Goal: Task Accomplishment & Management: Complete application form

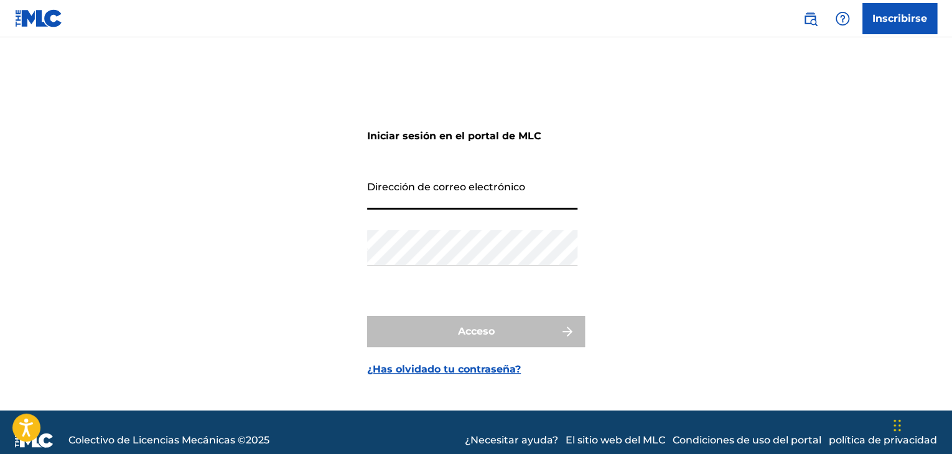
click at [425, 203] on input "Dirección de correo electrónico" at bounding box center [472, 191] width 210 height 35
type input "[EMAIL_ADDRESS][DOMAIN_NAME]"
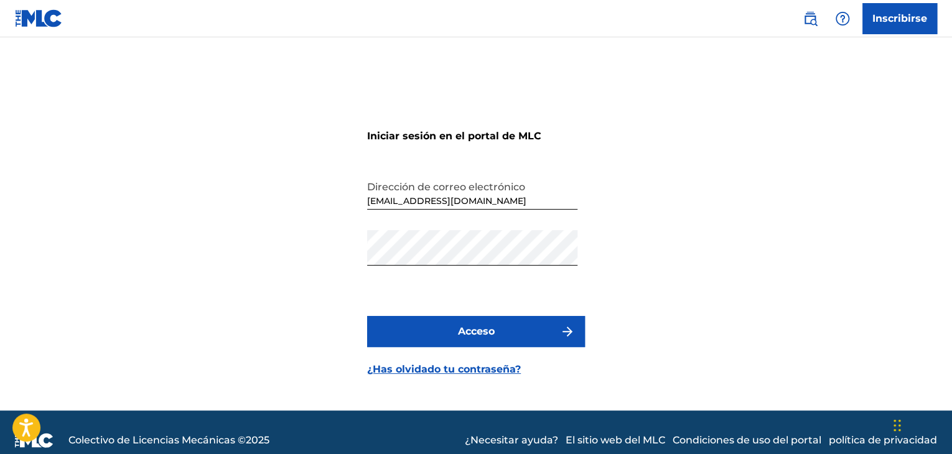
click at [488, 343] on button "Acceso" at bounding box center [476, 331] width 218 height 31
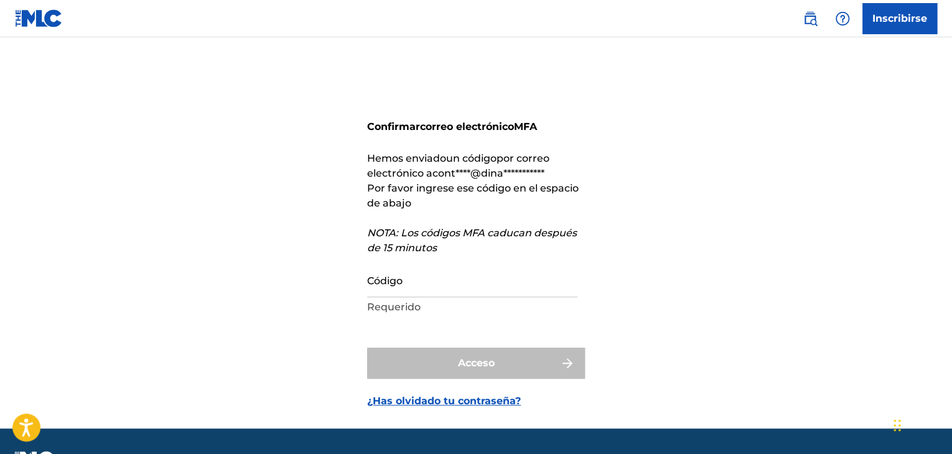
click at [518, 283] on input "Código" at bounding box center [472, 279] width 210 height 35
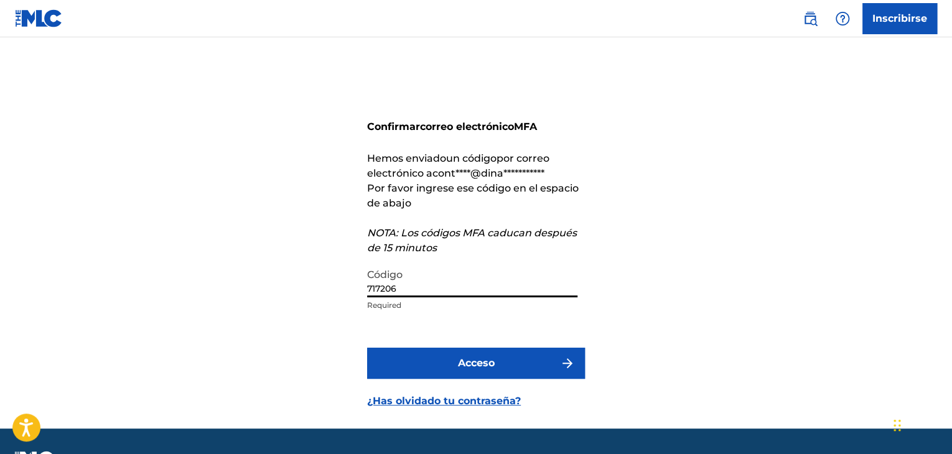
type input "717206"
click at [492, 371] on button "Acceso" at bounding box center [476, 363] width 218 height 31
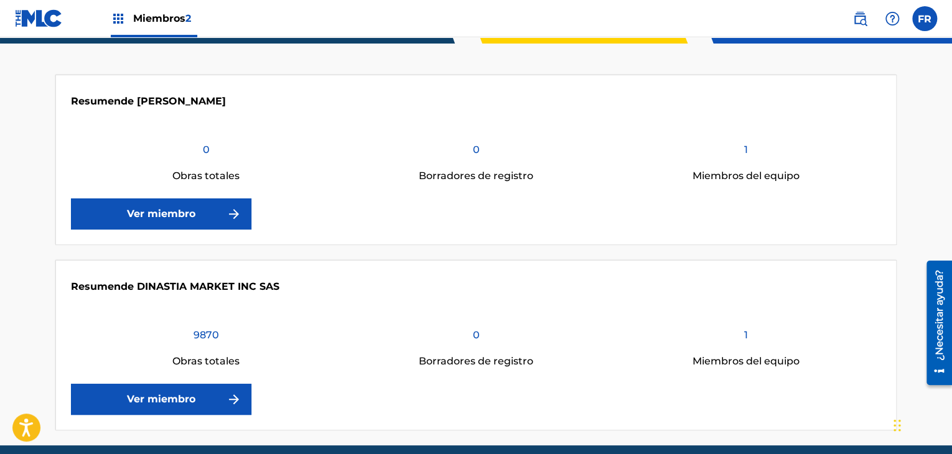
scroll to position [301, 0]
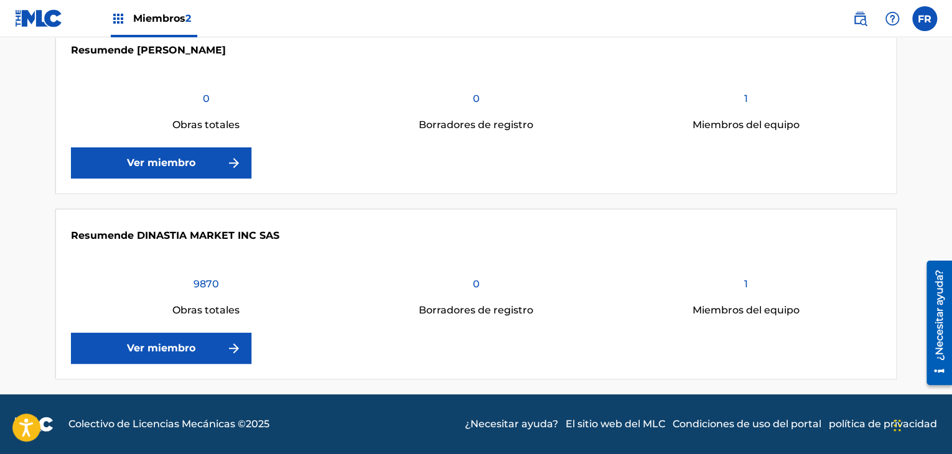
click at [148, 346] on font "Ver miembro" at bounding box center [161, 348] width 68 height 12
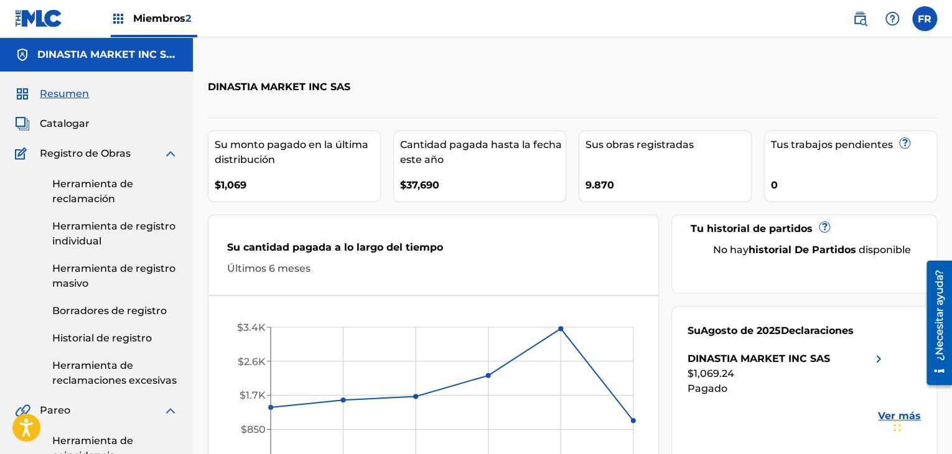
click at [114, 337] on font "Historial de registro" at bounding box center [102, 338] width 100 height 12
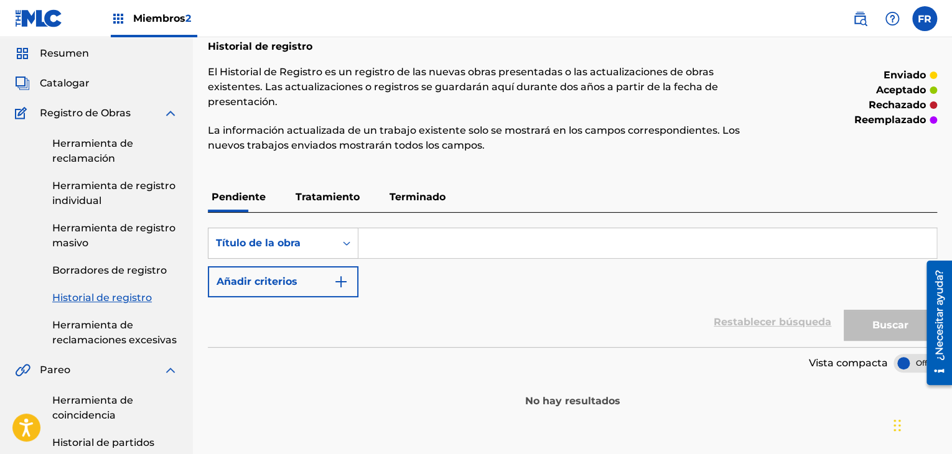
scroll to position [62, 0]
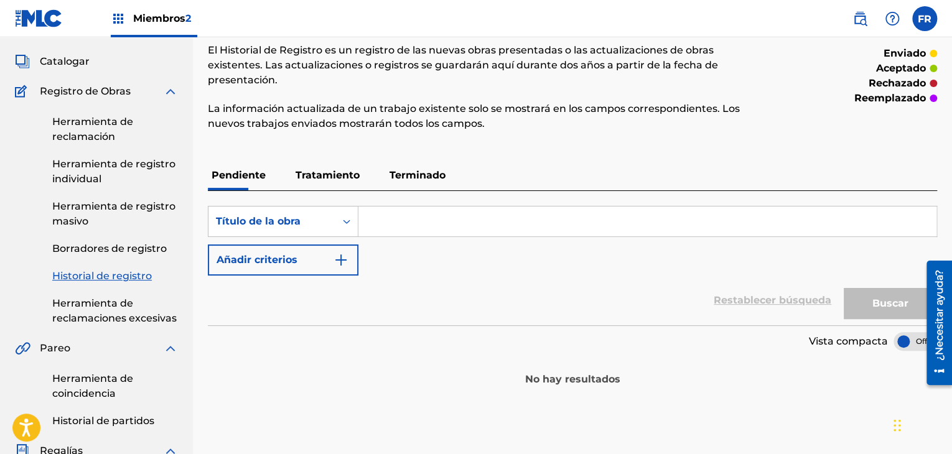
click at [424, 169] on font "Terminado" at bounding box center [417, 175] width 56 height 12
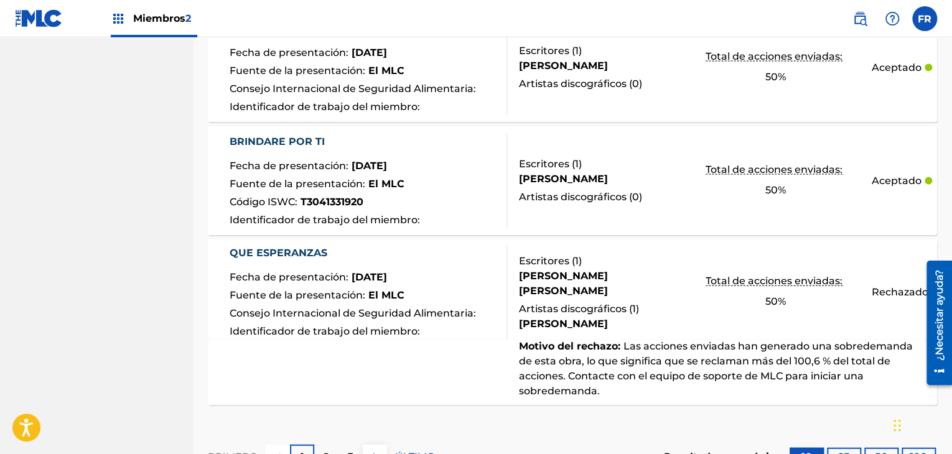
scroll to position [1369, 0]
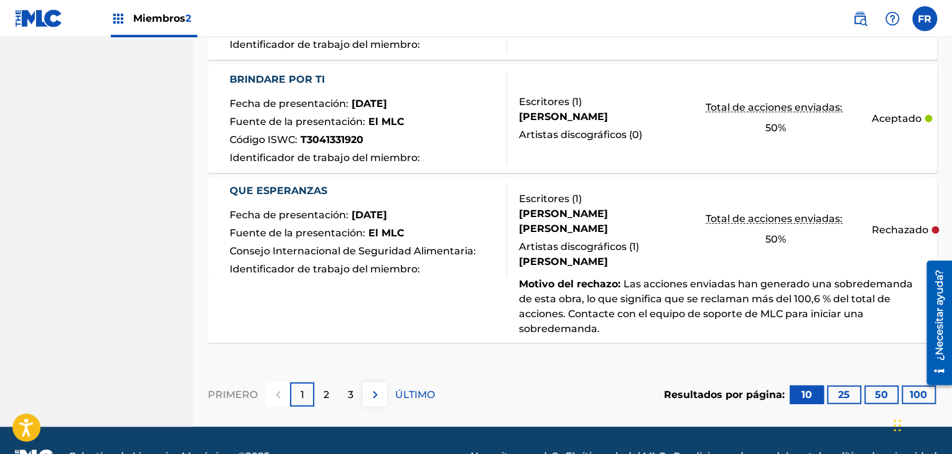
click at [913, 389] on font "100" at bounding box center [918, 395] width 17 height 12
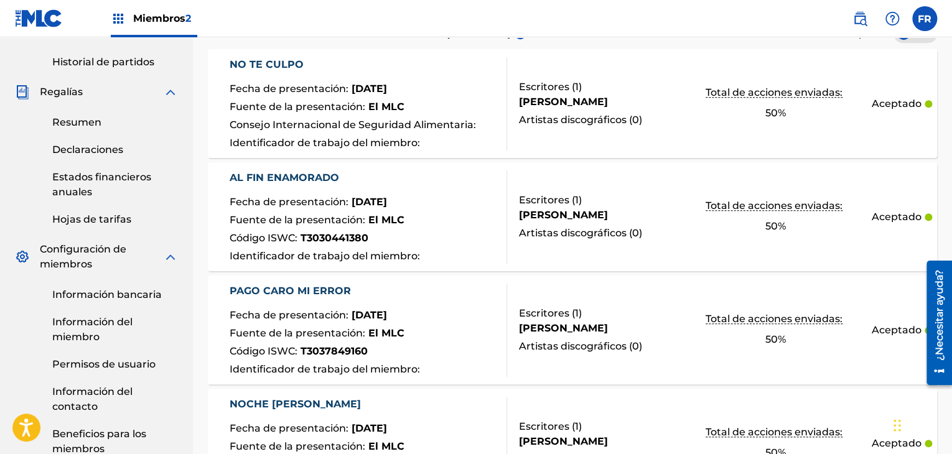
scroll to position [0, 0]
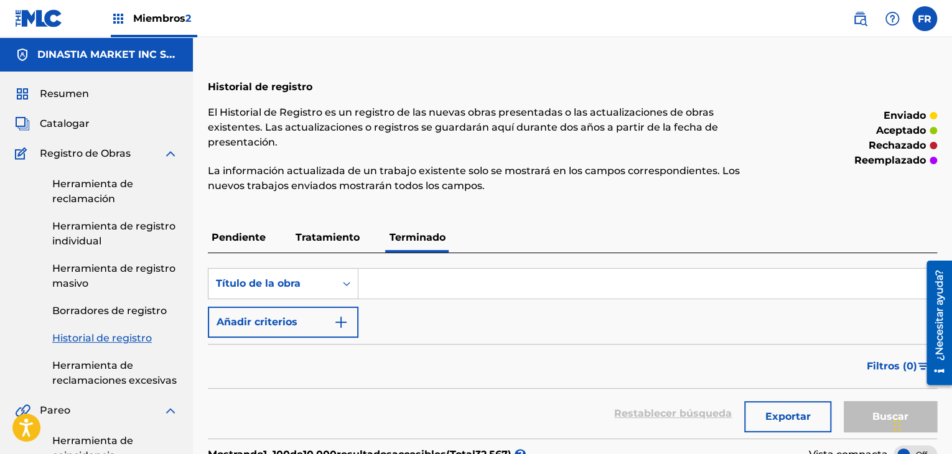
click at [218, 231] on font "Pendiente" at bounding box center [239, 237] width 54 height 12
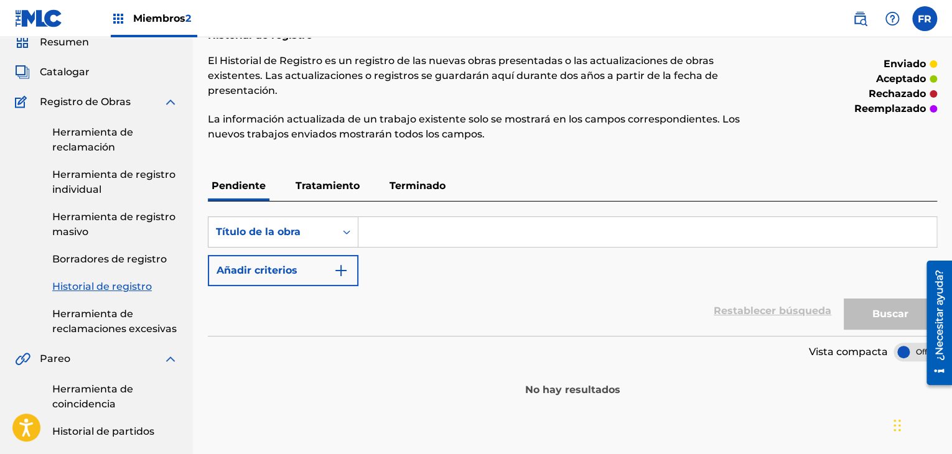
scroll to position [124, 0]
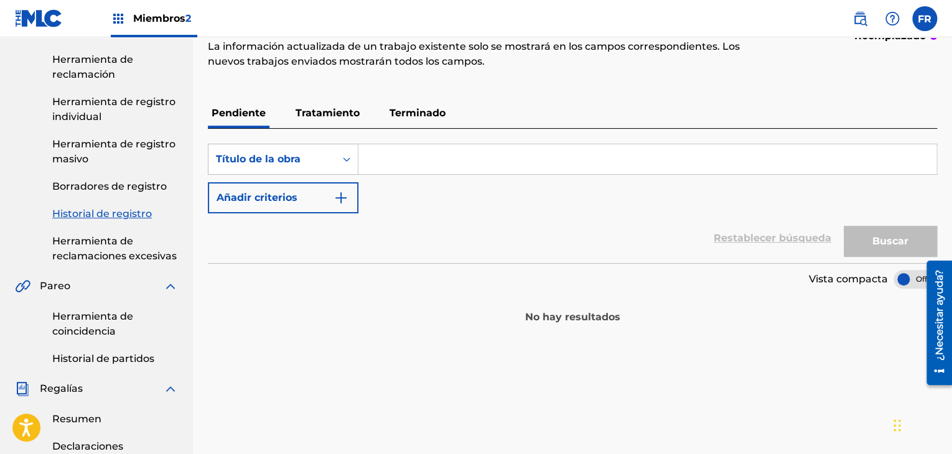
click at [342, 107] on font "Tratamiento" at bounding box center [328, 113] width 64 height 12
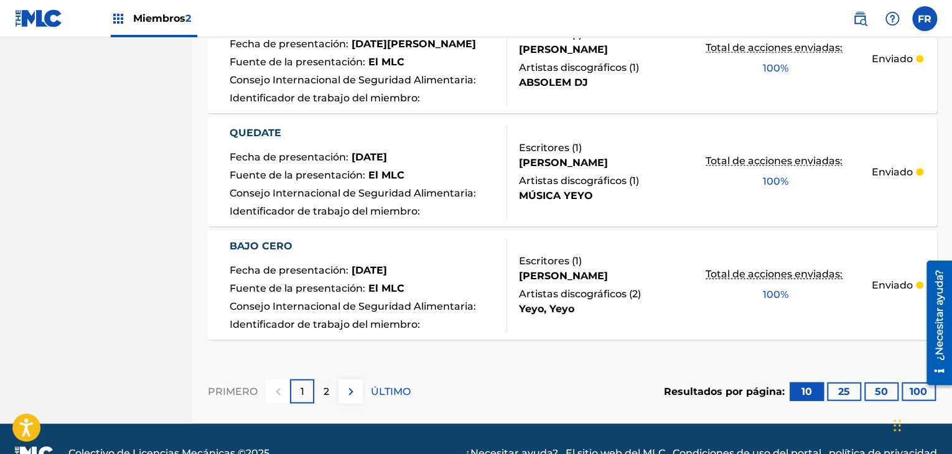
scroll to position [1222, 0]
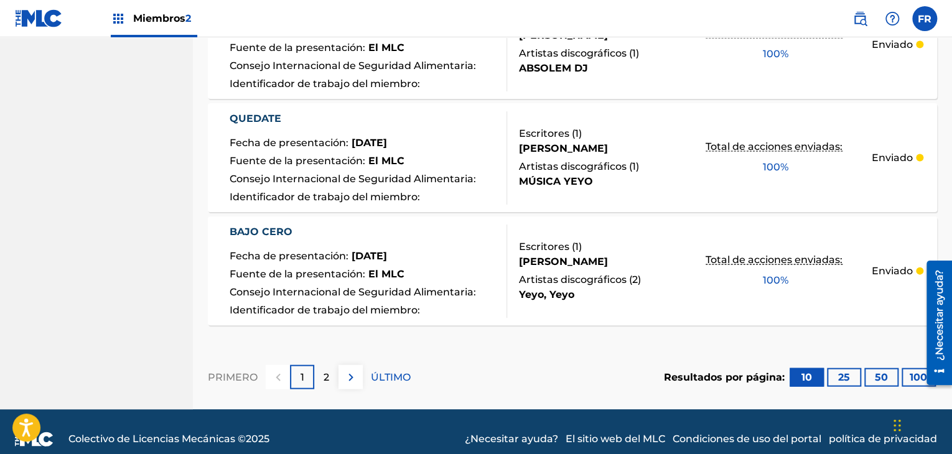
click at [908, 368] on button "100" at bounding box center [918, 377] width 34 height 19
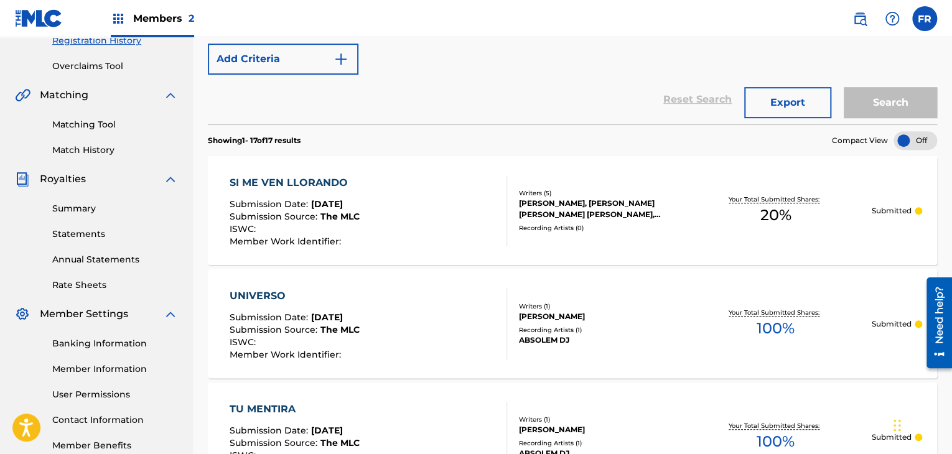
scroll to position [239, 0]
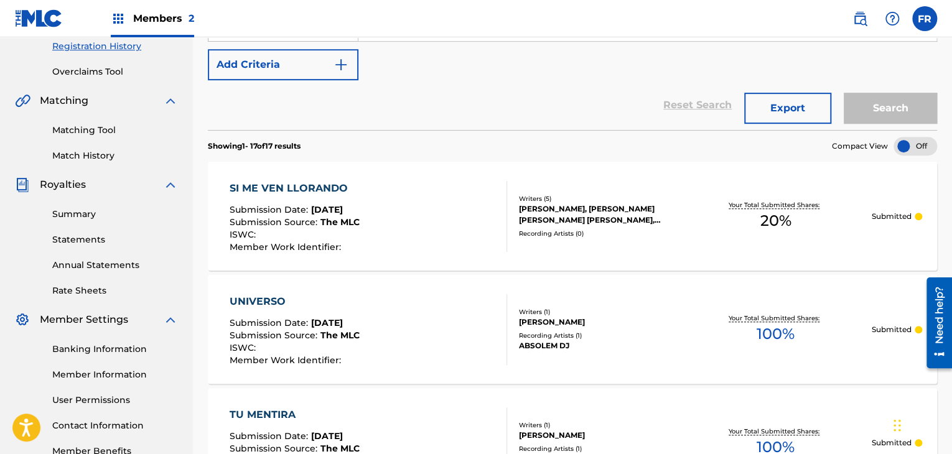
click at [80, 131] on link "Matching Tool" at bounding box center [115, 130] width 126 height 13
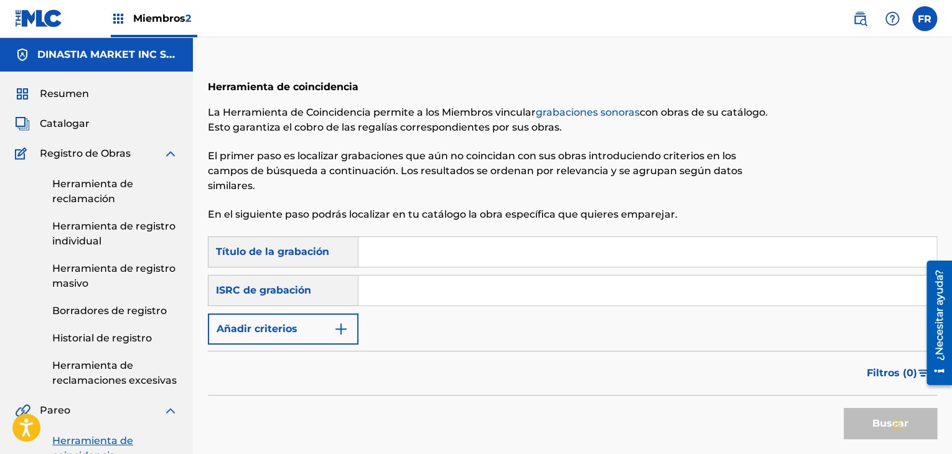
click at [392, 263] on input "Formulario de búsqueda" at bounding box center [647, 252] width 578 height 30
type input "ANGEL O DEMONIO"
click at [431, 291] on input "Formulario de búsqueda" at bounding box center [647, 291] width 578 height 30
click at [397, 327] on div "SearchWithCriteria9294ffb9-fae2-41a9-9bcd-baf838eb1d50 Título de la grabación […" at bounding box center [572, 290] width 729 height 108
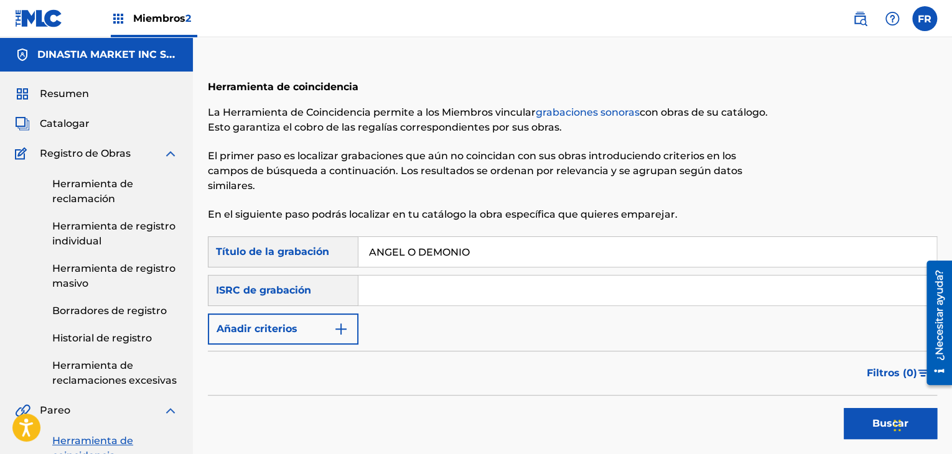
click at [876, 430] on font "Buscar" at bounding box center [890, 423] width 36 height 15
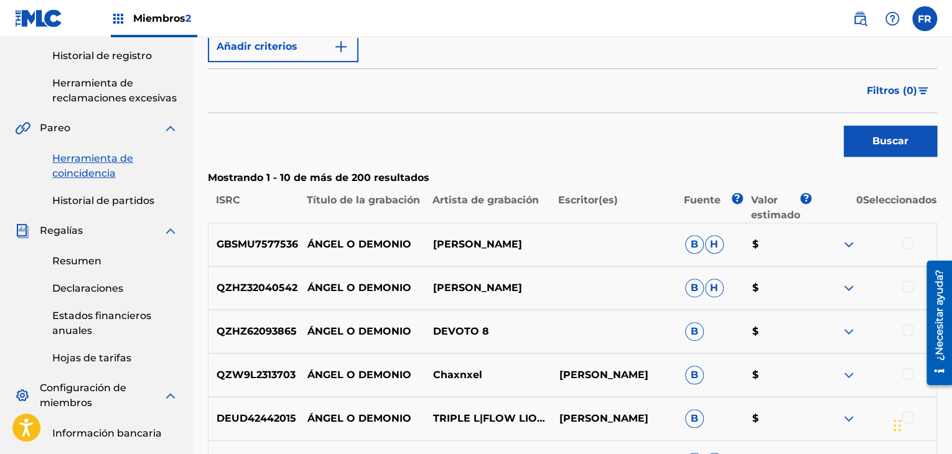
scroll to position [311, 0]
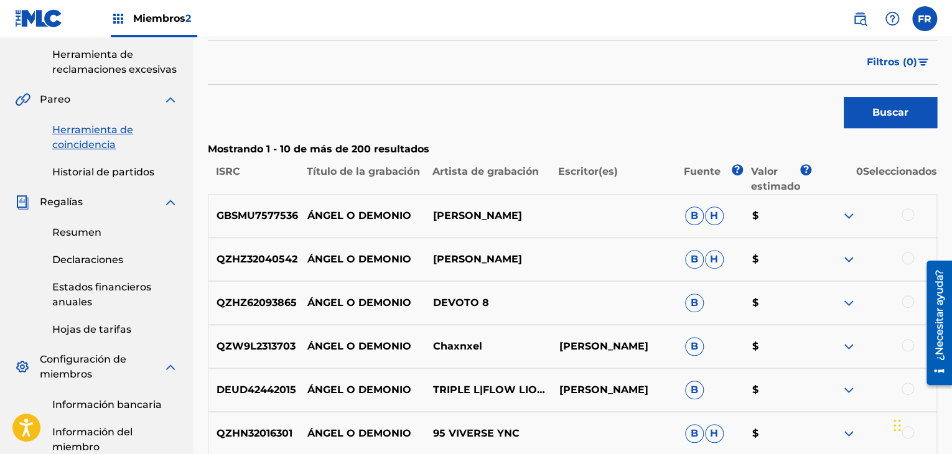
click at [845, 216] on img at bounding box center [848, 215] width 15 height 15
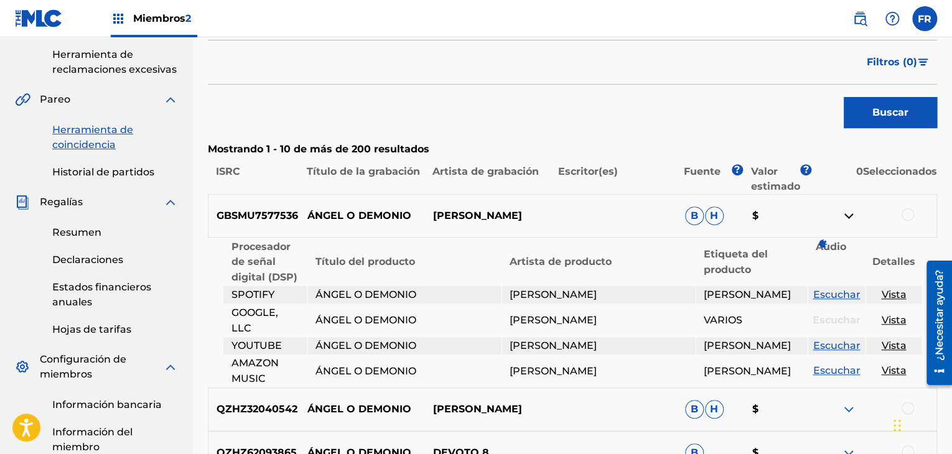
click at [845, 216] on img at bounding box center [848, 215] width 15 height 15
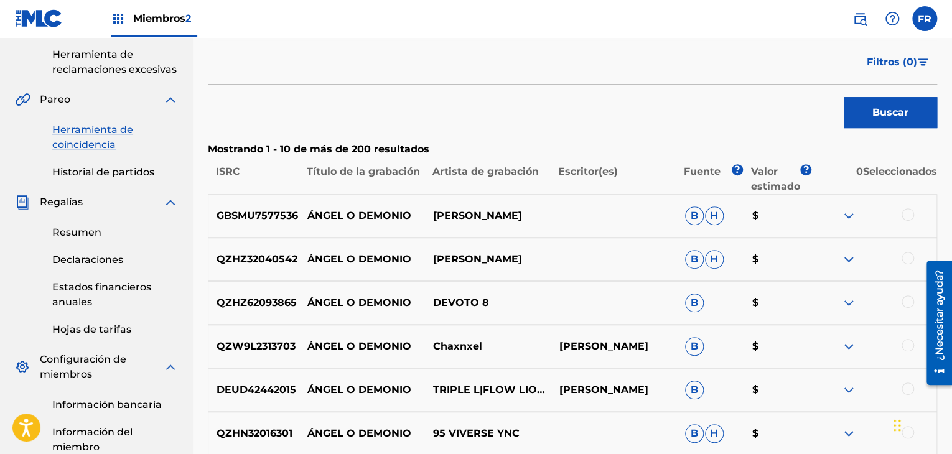
click at [845, 216] on img at bounding box center [848, 215] width 15 height 15
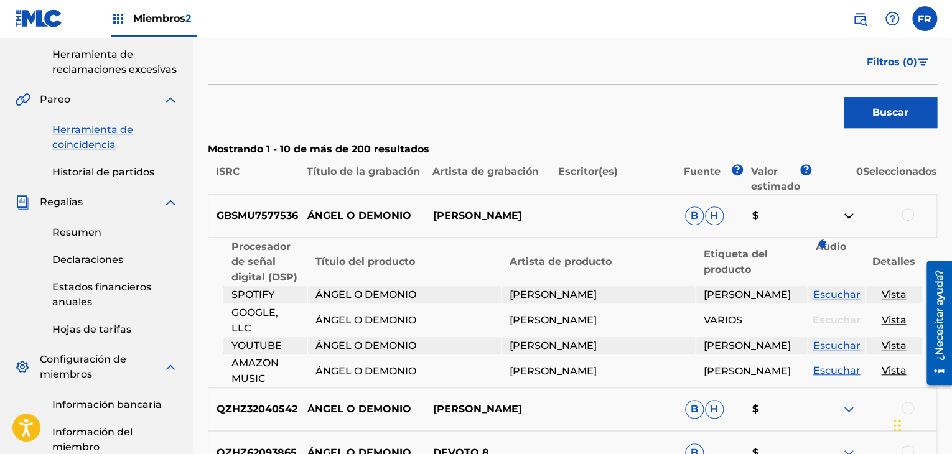
click at [845, 216] on img at bounding box center [848, 215] width 15 height 15
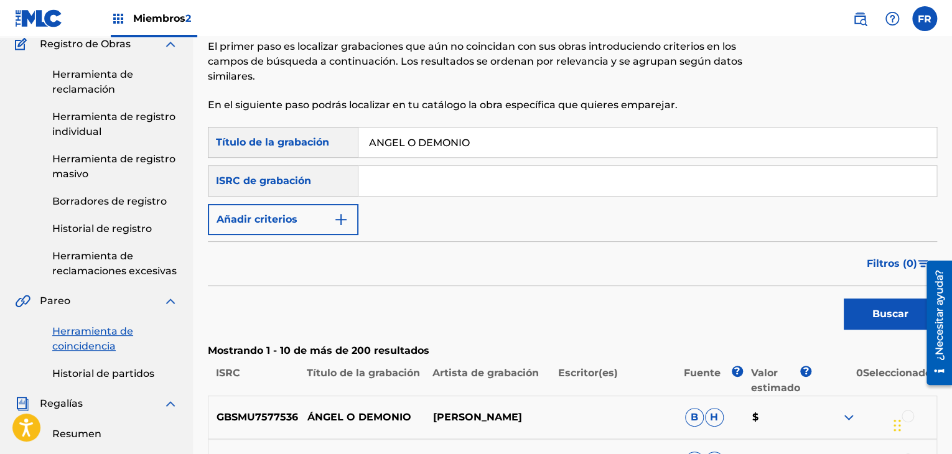
scroll to position [0, 0]
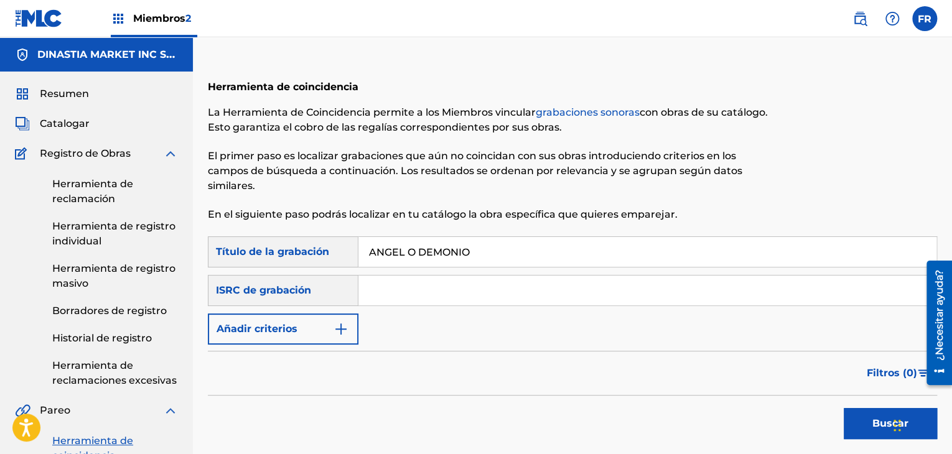
drag, startPoint x: 67, startPoint y: 92, endPoint x: 81, endPoint y: 100, distance: 15.6
click at [67, 92] on font "Resumen" at bounding box center [64, 94] width 49 height 12
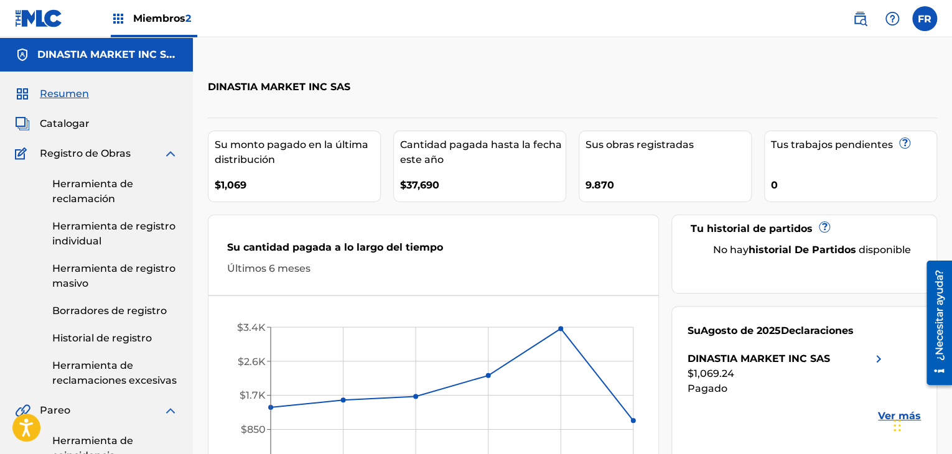
click at [79, 129] on font "Catalogar" at bounding box center [65, 124] width 50 height 12
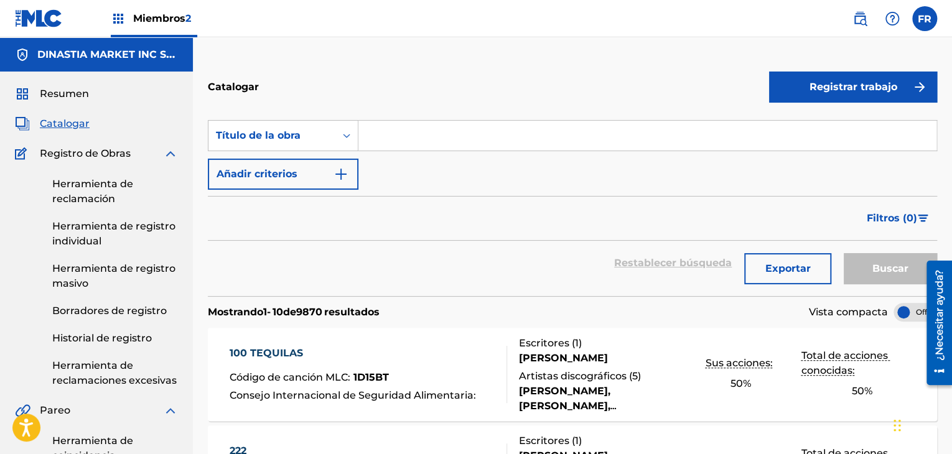
click at [94, 227] on font "Herramienta de registro individual" at bounding box center [113, 233] width 123 height 27
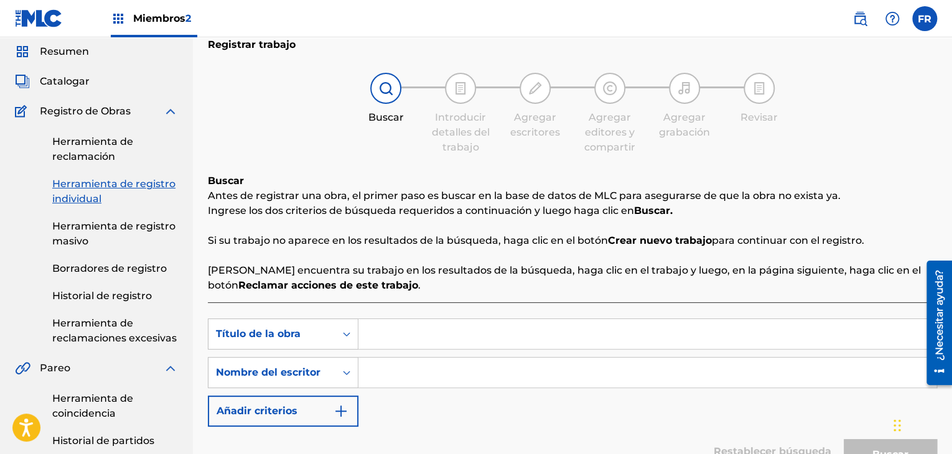
scroll to position [62, 0]
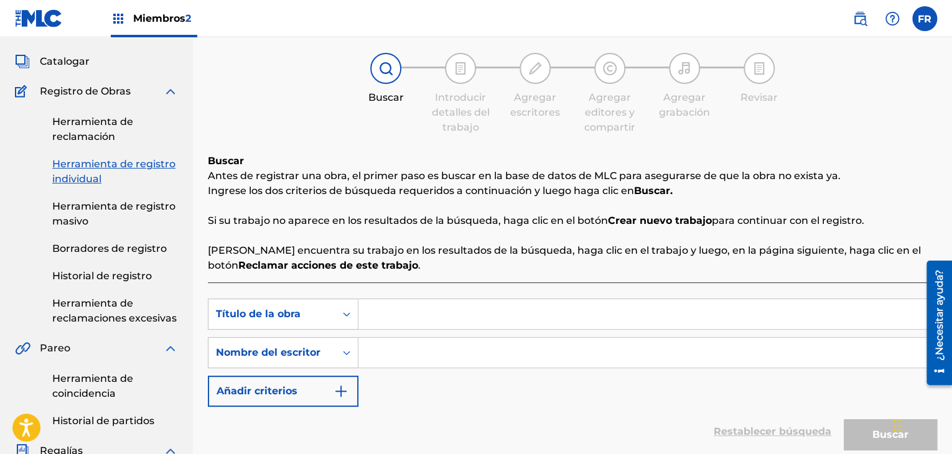
click at [386, 315] on input "Formulario de búsqueda" at bounding box center [647, 314] width 578 height 30
paste input "AQUELLA CANCION MIA"
type input "AQUELLA CANCION MIA"
click at [118, 133] on link "Herramienta de reclamación" at bounding box center [115, 129] width 126 height 30
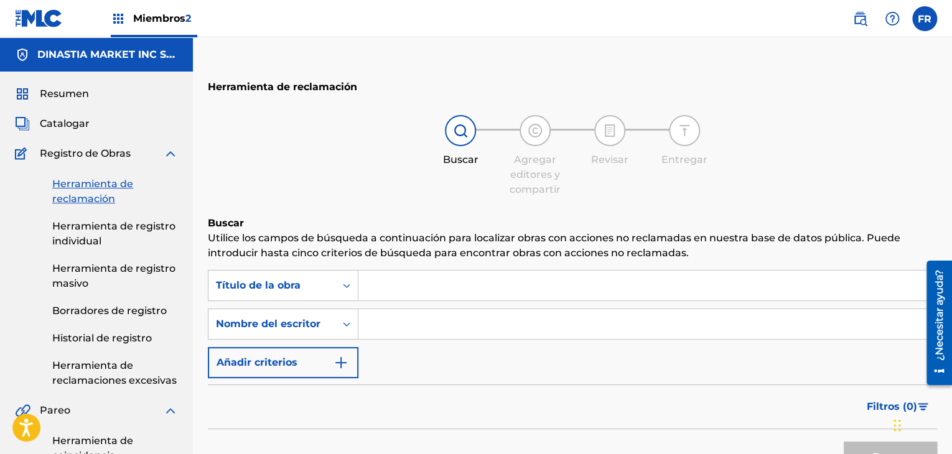
click at [442, 284] on input "Formulario de búsqueda" at bounding box center [647, 286] width 578 height 30
paste input "AQUELLA CANCION MIA"
type input "AQUELLA CANCION MIA"
click at [554, 387] on div "Filtros ( 0 )" at bounding box center [572, 406] width 729 height 45
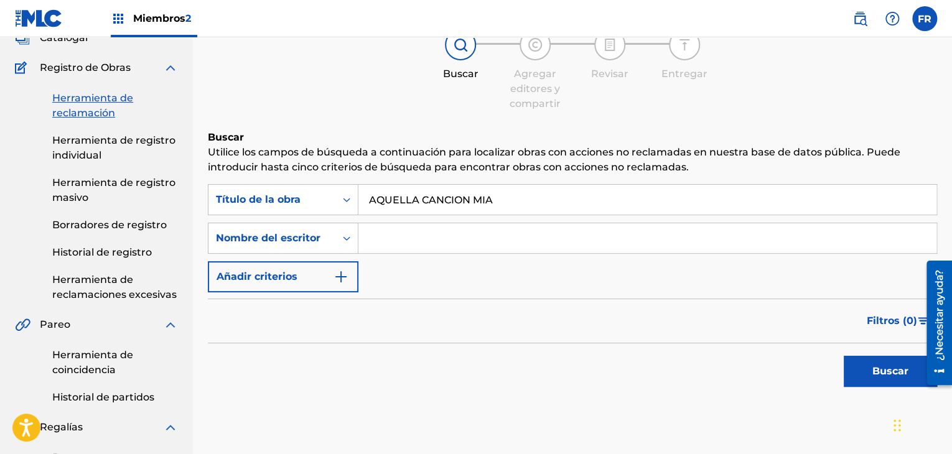
scroll to position [187, 0]
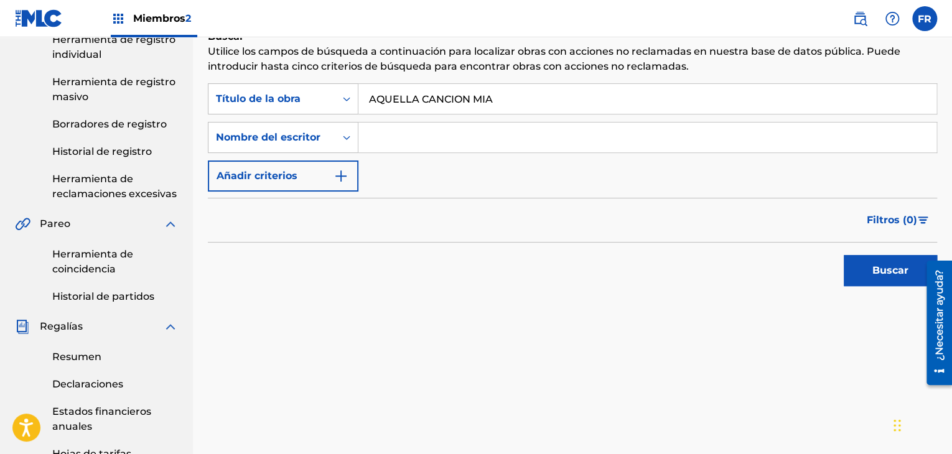
click at [864, 269] on button "Buscar" at bounding box center [890, 270] width 93 height 31
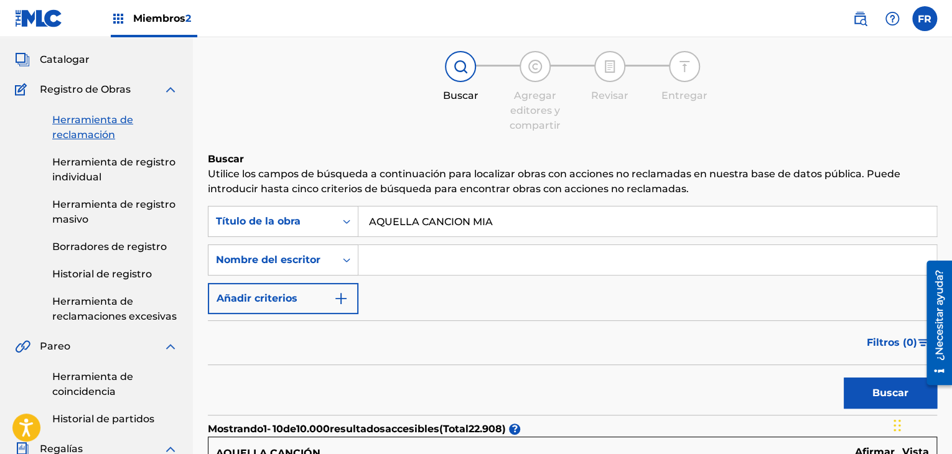
scroll to position [62, 0]
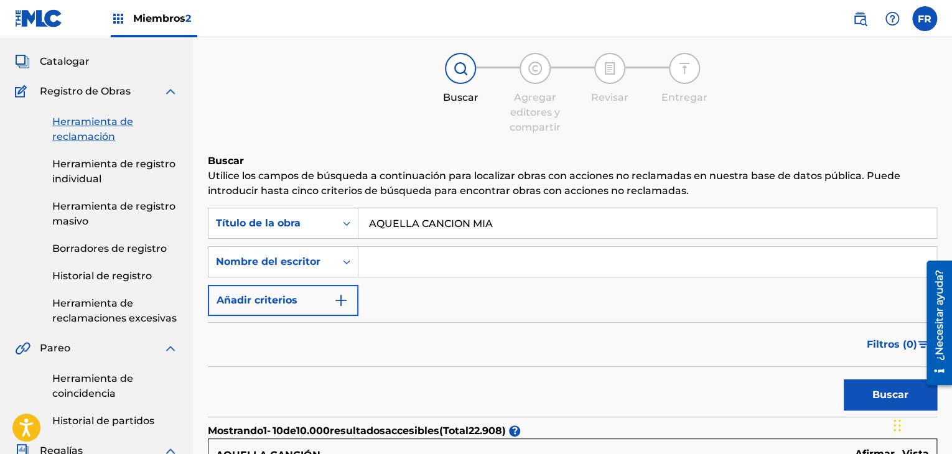
click at [108, 163] on font "Herramienta de registro individual" at bounding box center [113, 171] width 123 height 27
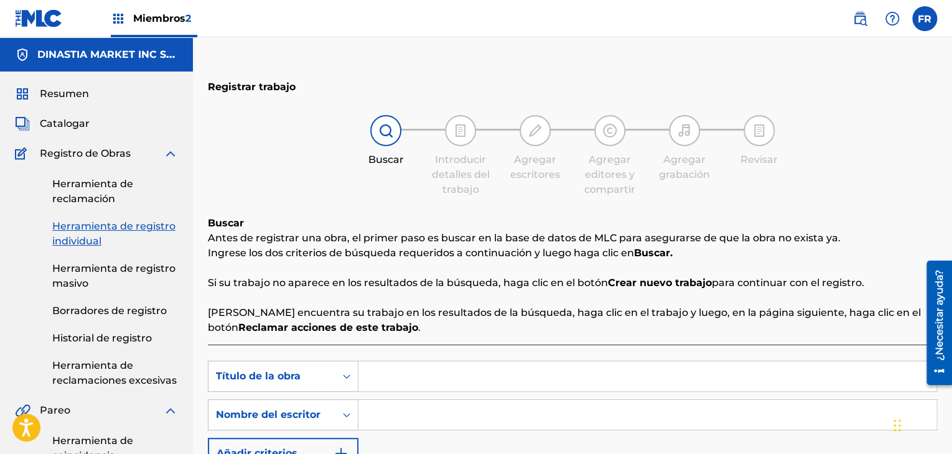
click at [427, 375] on input "Formulario de búsqueda" at bounding box center [647, 376] width 578 height 30
paste input "AQUELLA CANCION MIA"
type input "AQUELLA CANCION MIA"
click at [430, 420] on input "Formulario de búsqueda" at bounding box center [647, 415] width 578 height 30
paste input "[PERSON_NAME] [PERSON_NAME]"
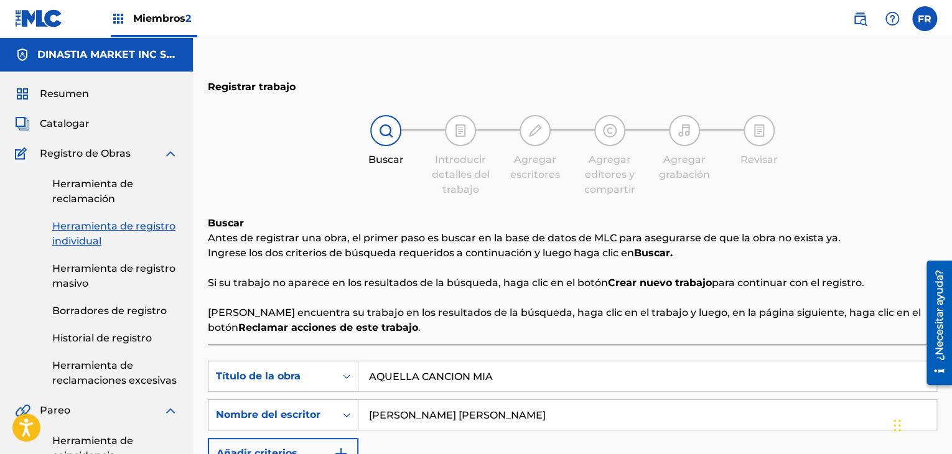
drag, startPoint x: 444, startPoint y: 417, endPoint x: 317, endPoint y: 408, distance: 127.9
click at [314, 413] on div "Búsqueda con criterios2619df49-923a-4f9c-a2eb-64c7fc0fb0f3 Nombre del escritor …" at bounding box center [572, 414] width 729 height 31
click at [486, 415] on input "[PERSON_NAME]" at bounding box center [647, 415] width 578 height 30
paste input "[PERSON_NAME]"
type input "[PERSON_NAME]"
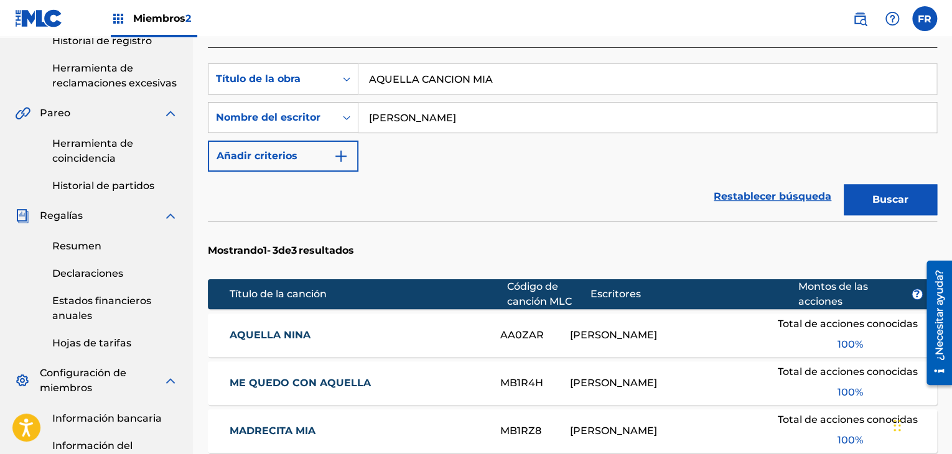
scroll to position [373, 0]
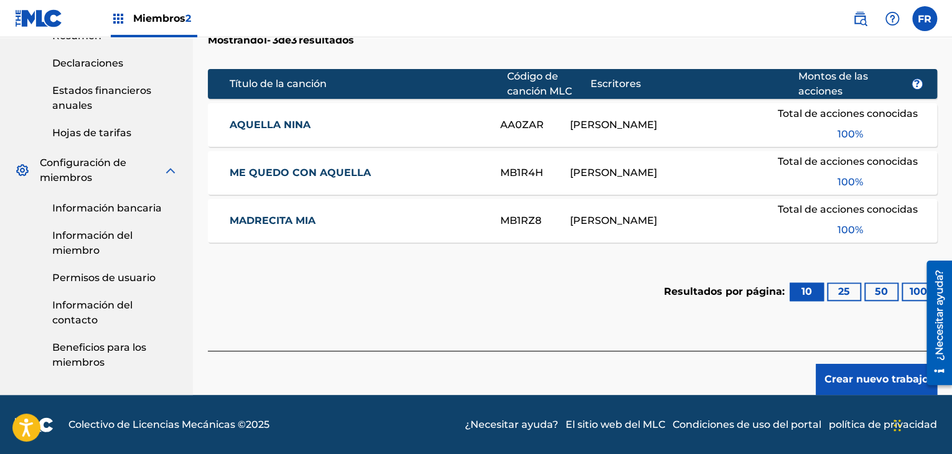
click at [844, 380] on font "Crear nuevo trabajo" at bounding box center [876, 379] width 104 height 12
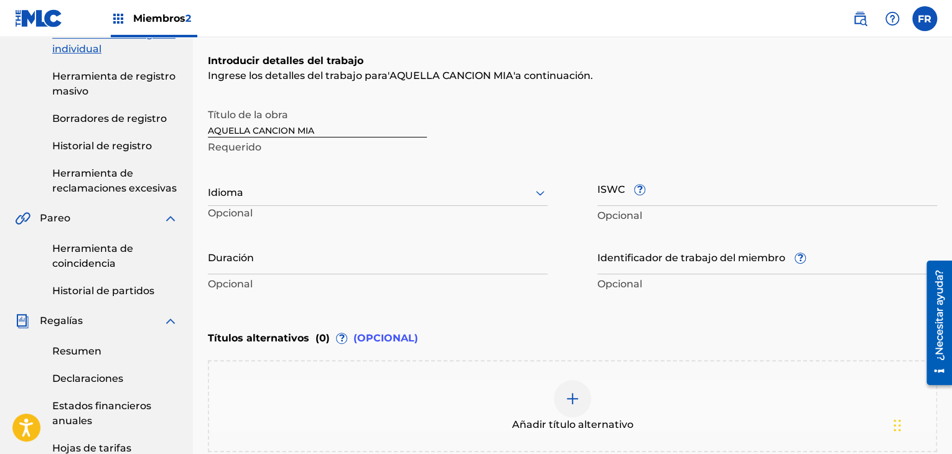
scroll to position [125, 0]
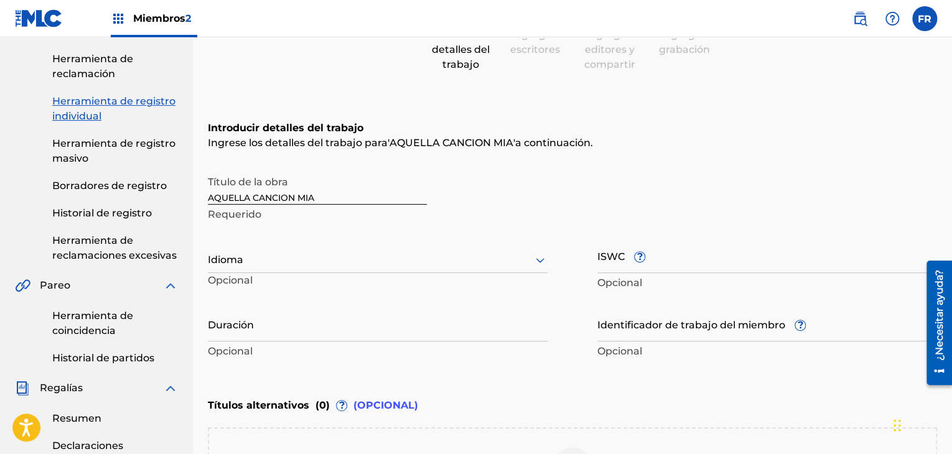
click at [284, 269] on div "Idioma" at bounding box center [378, 260] width 340 height 26
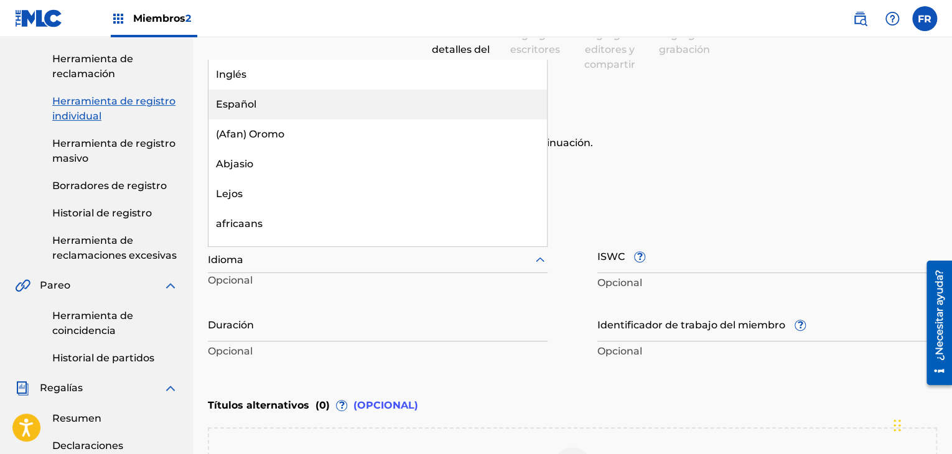
click at [258, 117] on div "Español" at bounding box center [377, 105] width 338 height 30
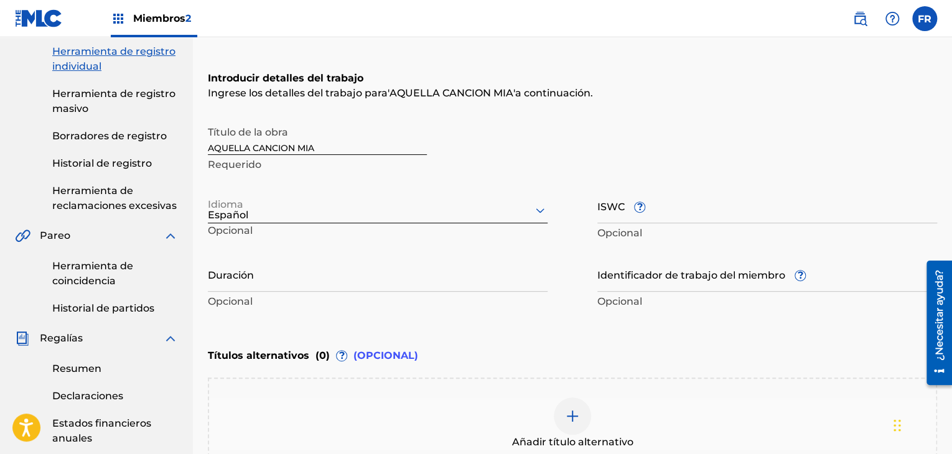
scroll to position [249, 0]
